Goal: Task Accomplishment & Management: Use online tool/utility

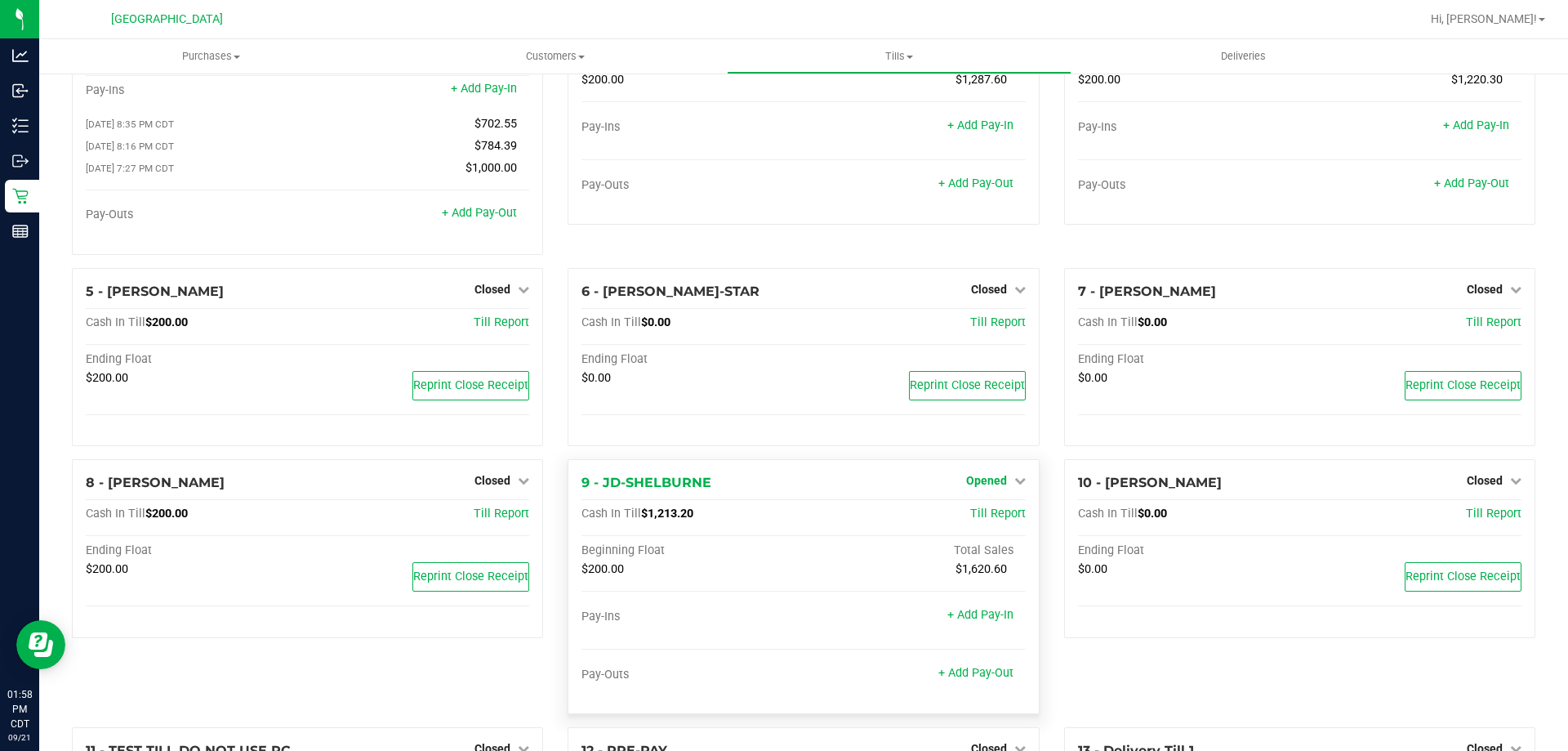
scroll to position [245, 0]
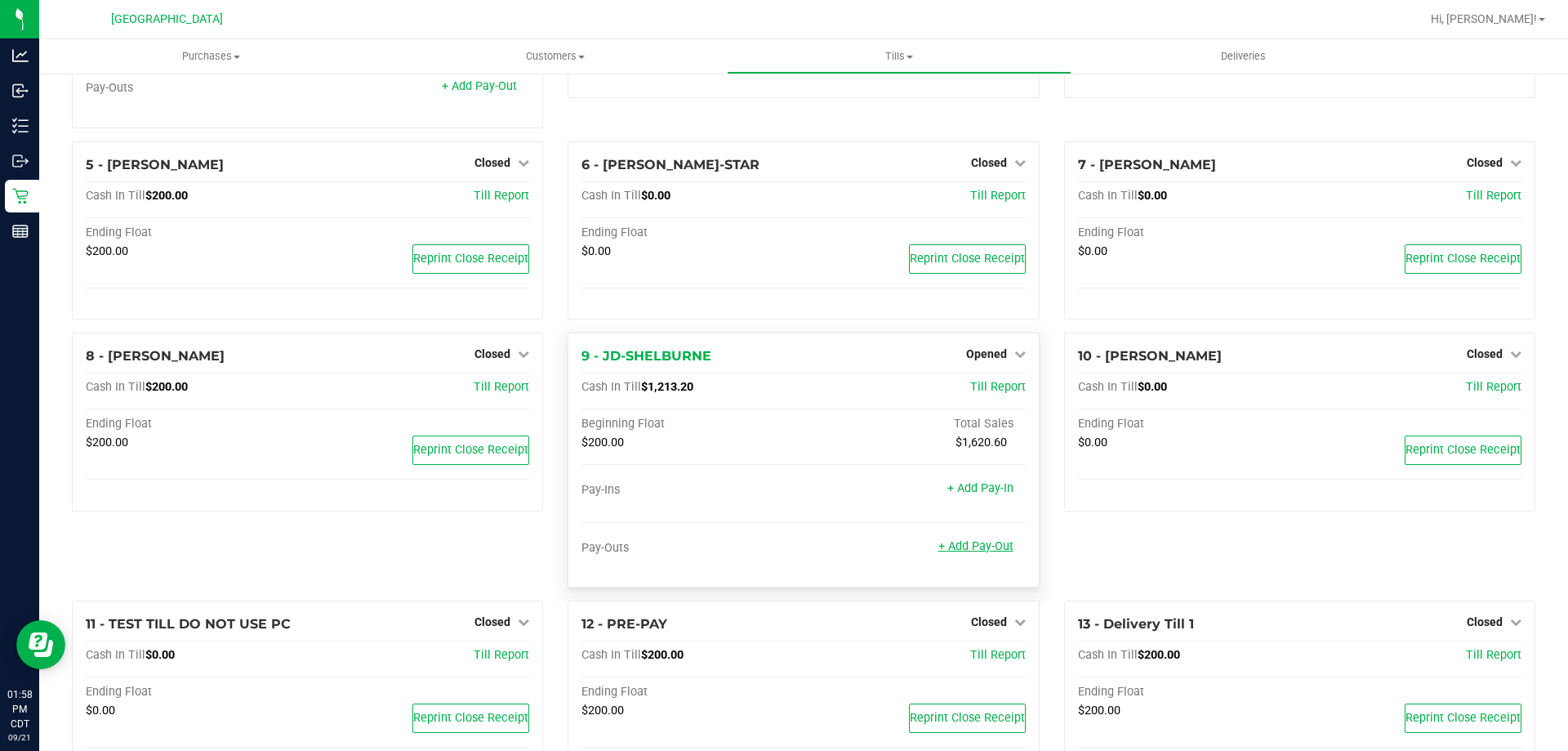
click at [991, 553] on link "+ Add Pay-Out" at bounding box center [976, 546] width 75 height 14
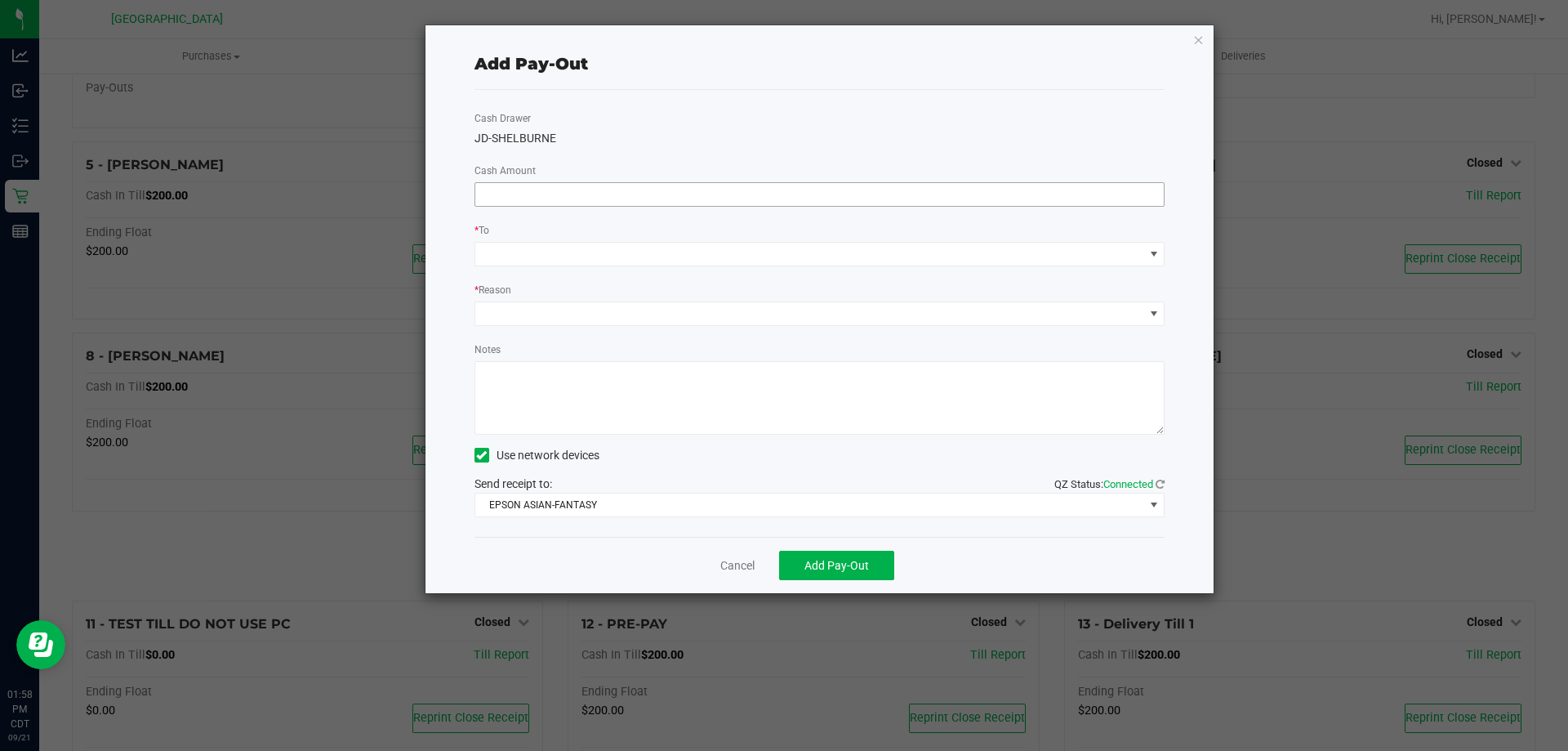
click at [557, 206] on span at bounding box center [820, 195] width 691 height 24
click at [565, 197] on input at bounding box center [819, 195] width 689 height 22
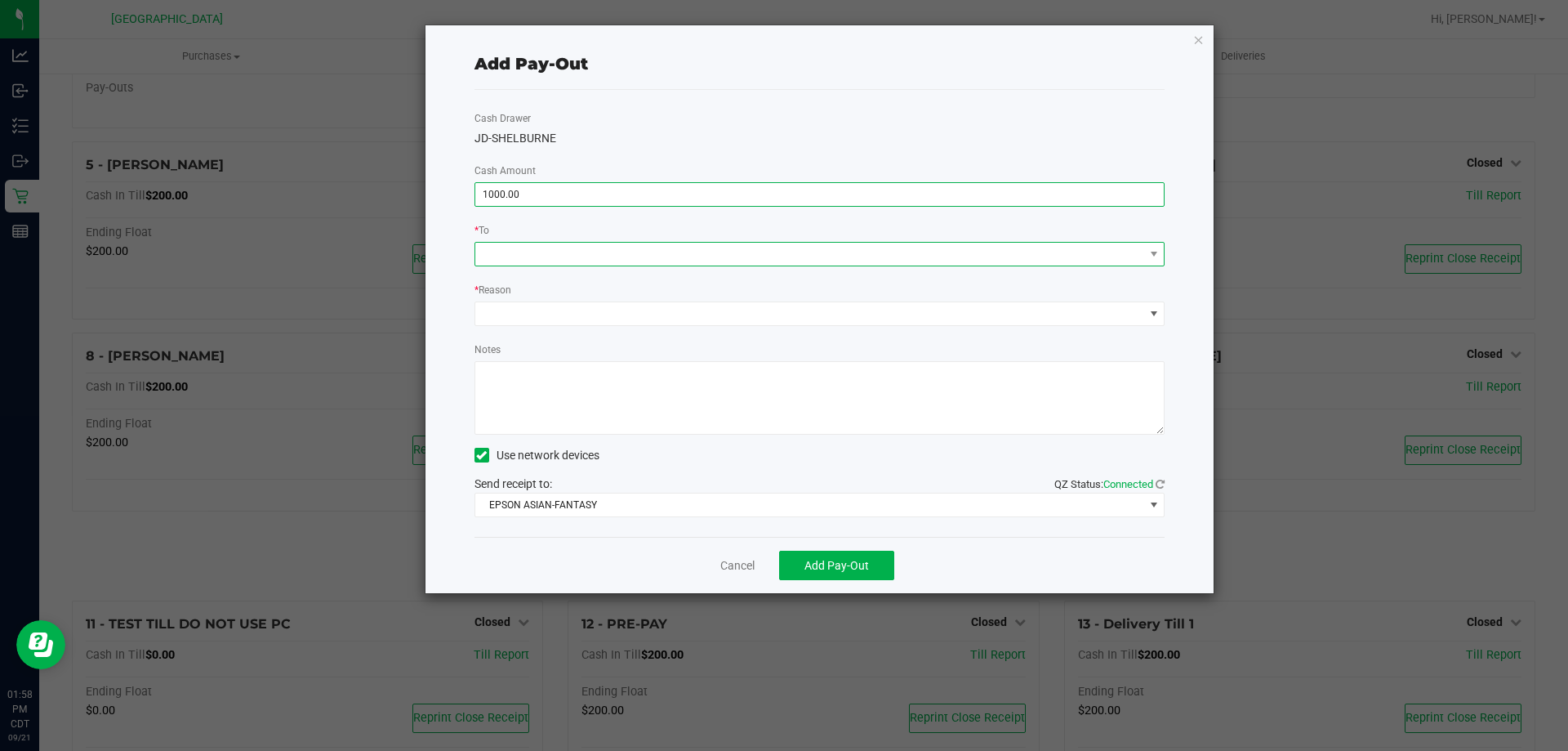
type input "$1,000.00"
click at [569, 262] on span at bounding box center [809, 253] width 669 height 22
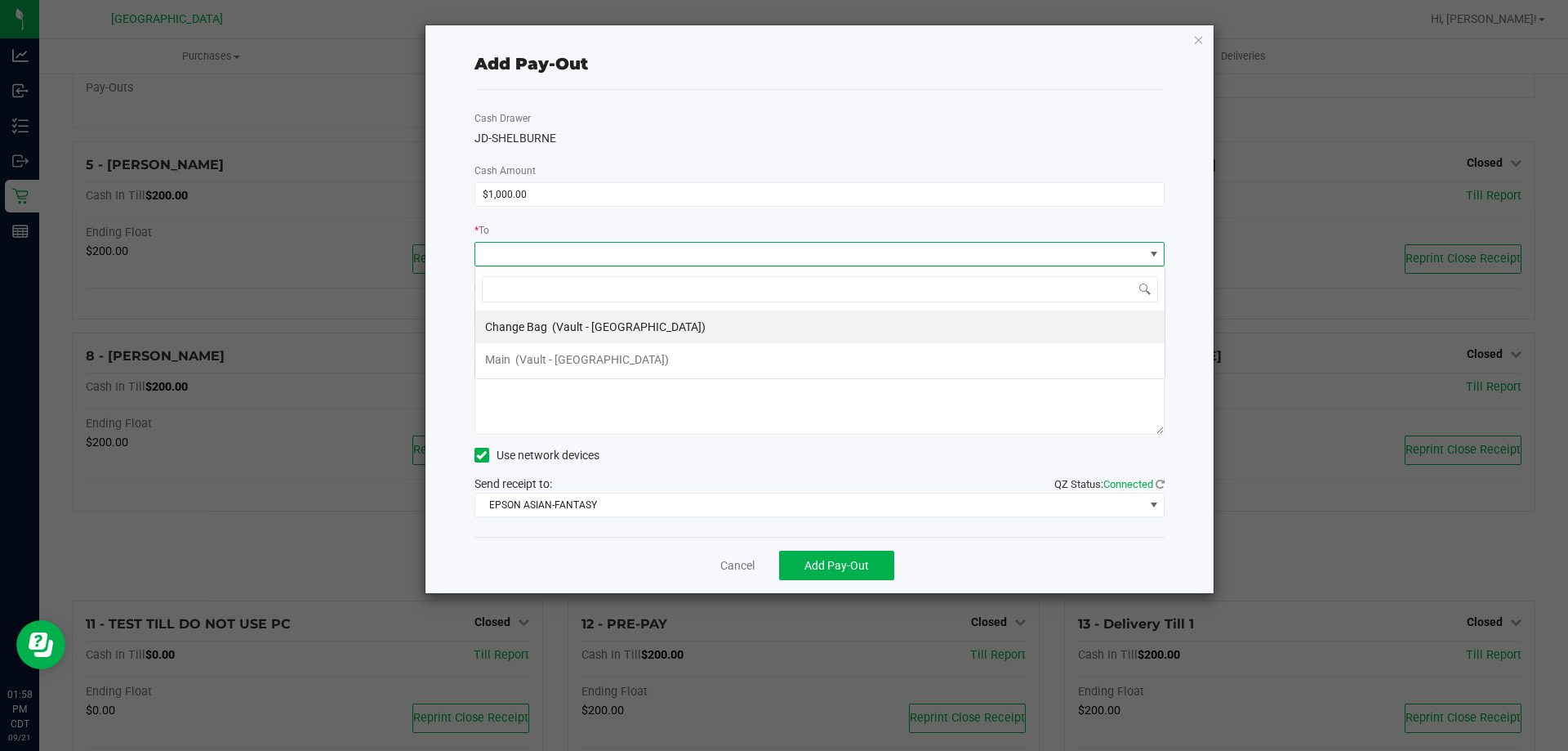
scroll to position [24, 690]
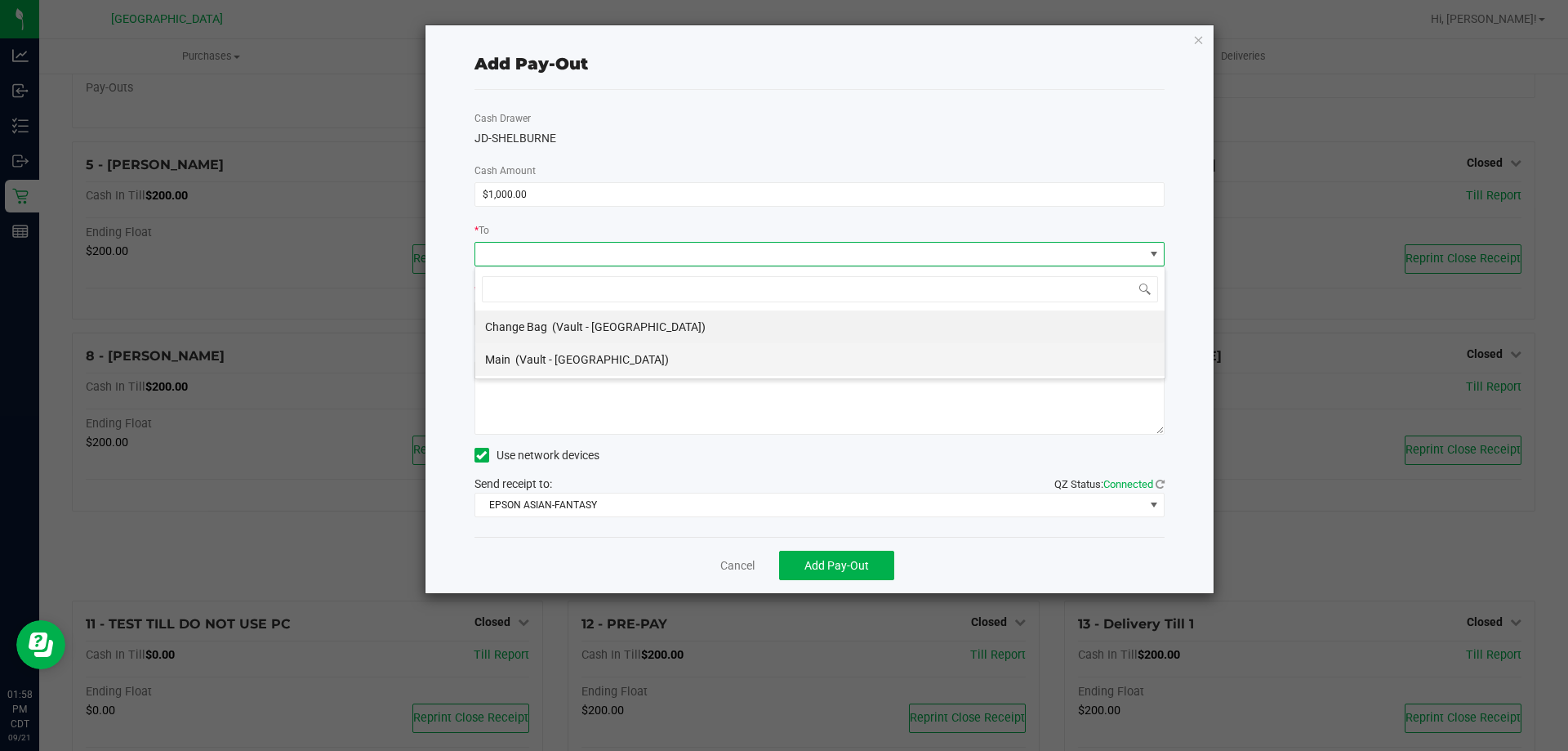
click at [548, 360] on span "(Vault - Panama City)" at bounding box center [592, 359] width 153 height 13
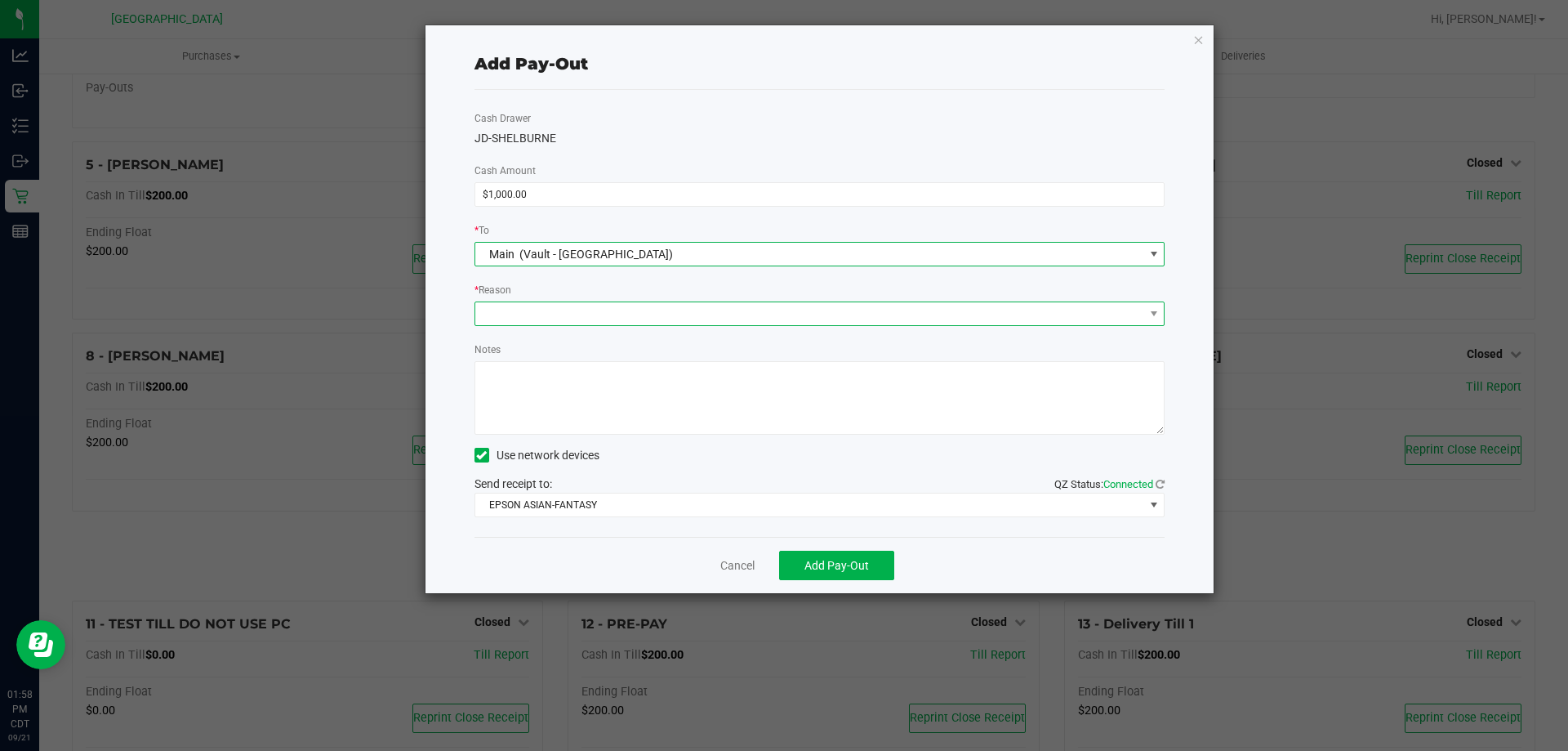
click at [556, 309] on span at bounding box center [809, 313] width 669 height 22
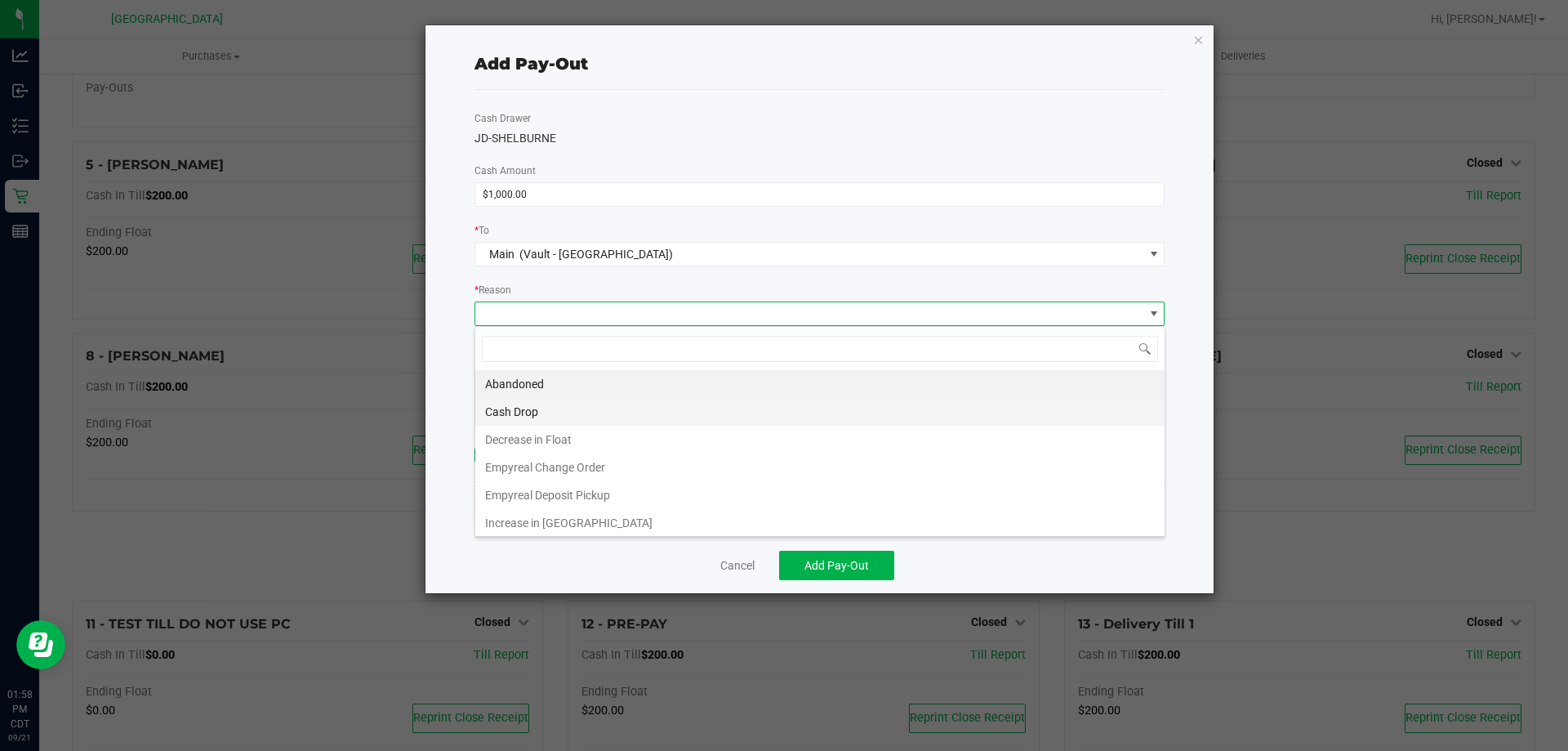
click at [542, 408] on li "Cash Drop" at bounding box center [819, 412] width 689 height 28
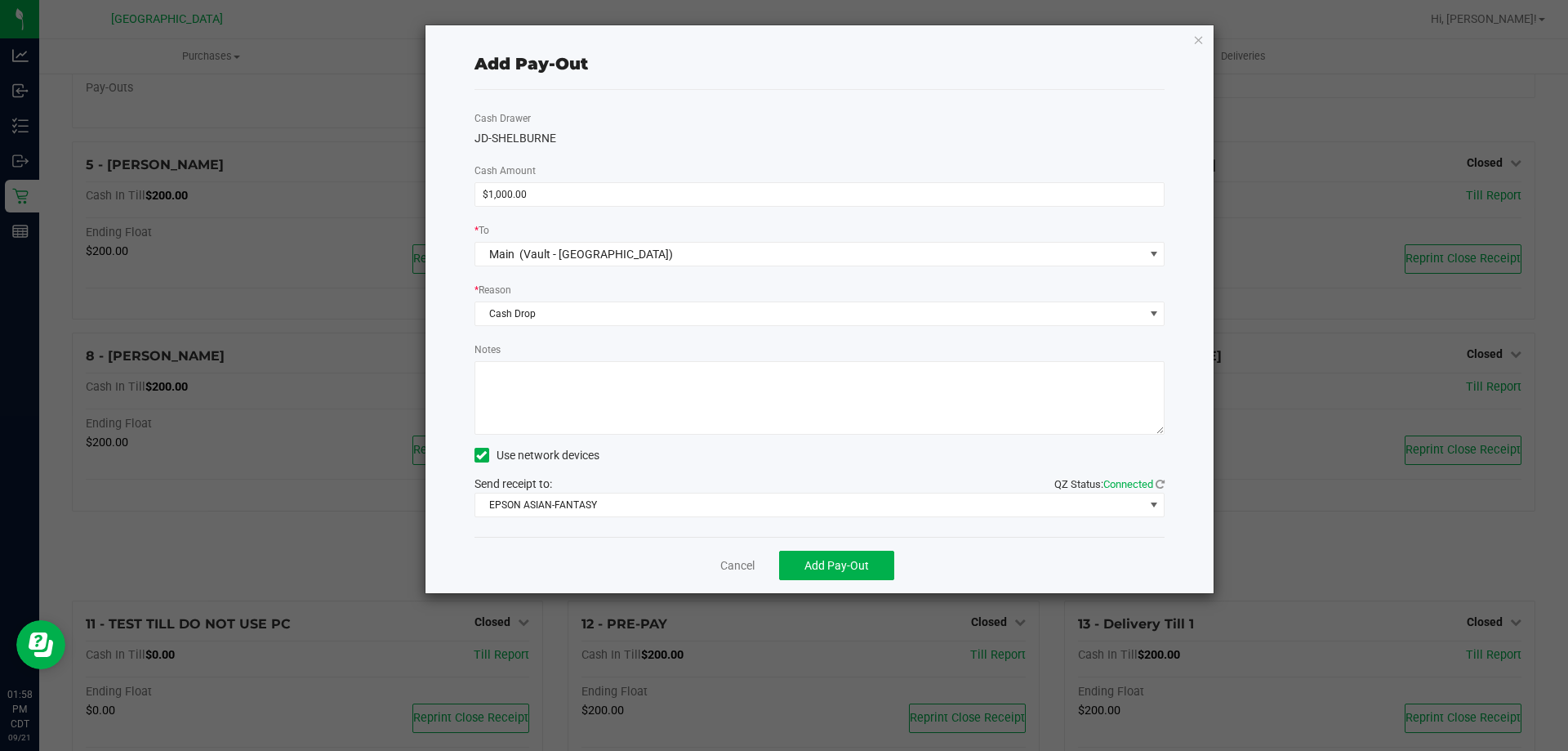
click at [559, 393] on textarea "Notes" at bounding box center [820, 397] width 691 height 74
type textarea "CJS"
click at [859, 571] on span "Add Pay-Out" at bounding box center [836, 565] width 65 height 13
